Goal: Transaction & Acquisition: Purchase product/service

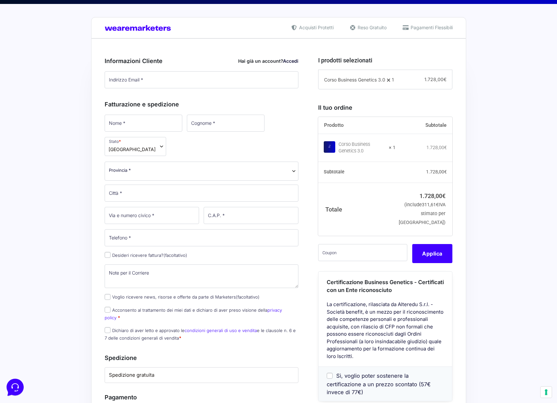
scroll to position [146, 0]
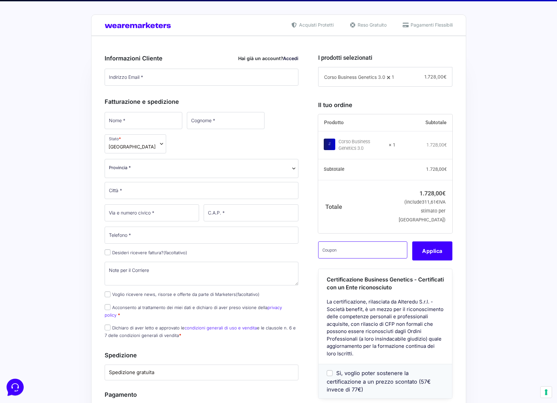
click at [338, 259] on input "text" at bounding box center [362, 250] width 89 height 17
paste input "481161"
click at [342, 259] on input "481161" at bounding box center [362, 250] width 89 height 17
paste input "CLIPRO200BG"
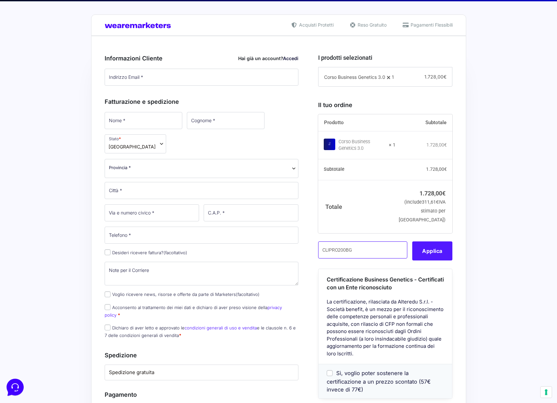
type input "CLIPRO200BG"
click at [427, 261] on button "Applica" at bounding box center [432, 251] width 40 height 19
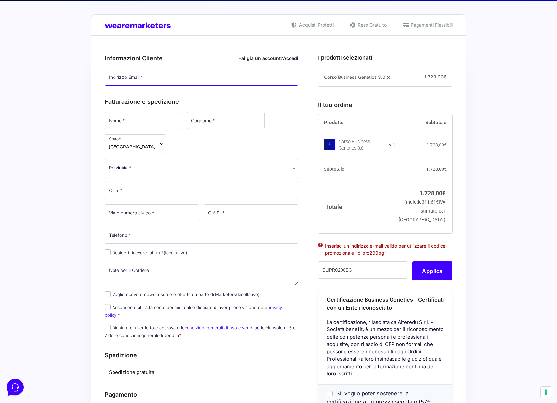
click at [172, 72] on input "Indirizzo Email *" at bounding box center [202, 77] width 194 height 17
type input "[PERSON_NAME][EMAIL_ADDRESS][DOMAIN_NAME]"
click at [432, 281] on button "Applica" at bounding box center [432, 271] width 40 height 19
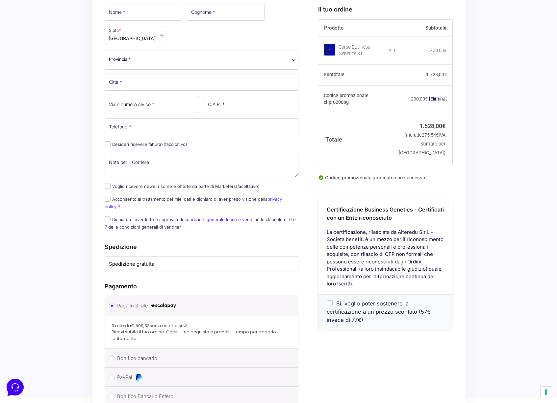
scroll to position [313, 0]
radio input "true"
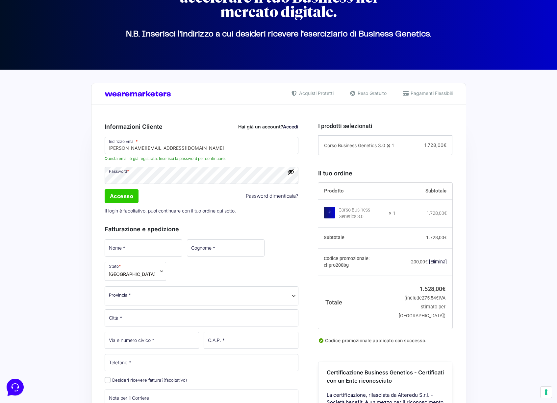
scroll to position [0, 0]
